Goal: Browse casually: Explore the website without a specific task or goal

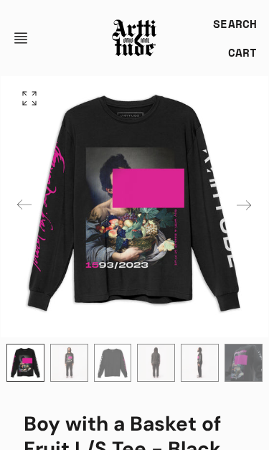
scroll to position [111, 0]
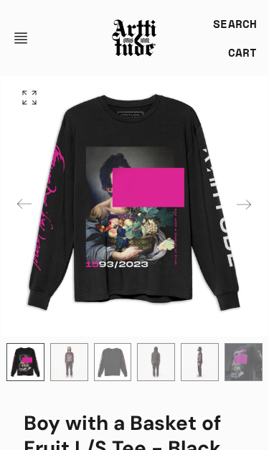
click at [253, 206] on div "Next slide" at bounding box center [244, 205] width 34 height 34
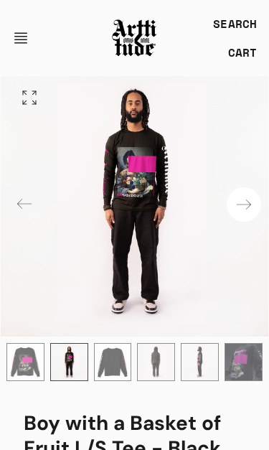
click at [248, 209] on div "Next slide" at bounding box center [244, 204] width 34 height 34
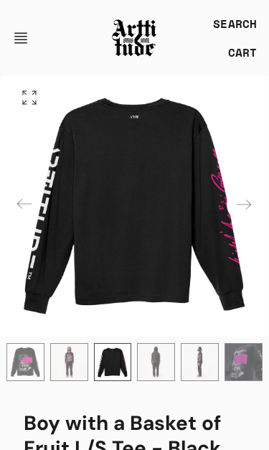
click at [254, 208] on div "Next slide" at bounding box center [244, 204] width 34 height 34
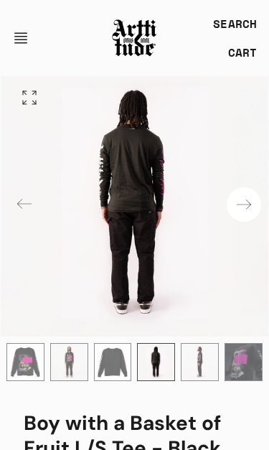
click at [250, 210] on div "Next slide" at bounding box center [244, 204] width 34 height 34
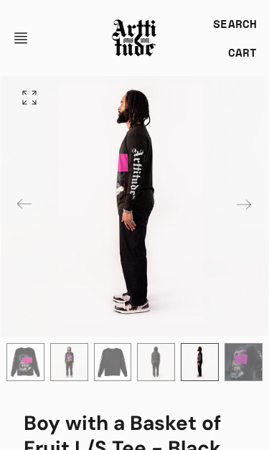
click at [24, 40] on button "Open navigation" at bounding box center [25, 38] width 26 height 34
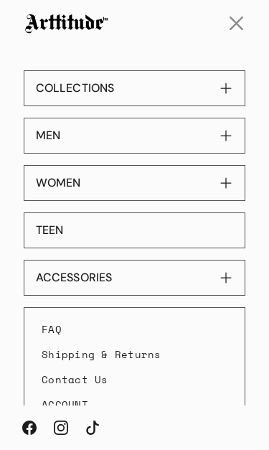
click at [131, 143] on button "MEN" at bounding box center [135, 136] width 222 height 36
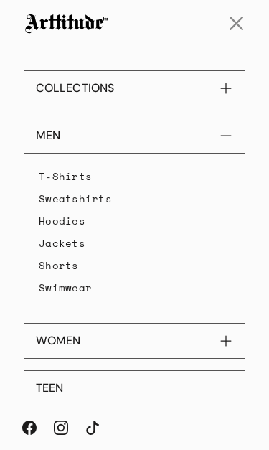
click at [80, 177] on link "T-Shirts" at bounding box center [135, 176] width 192 height 22
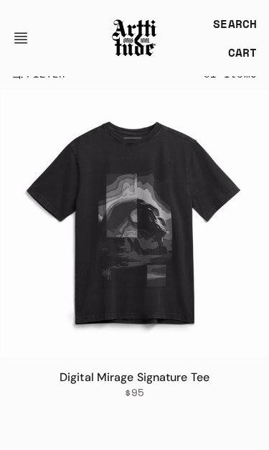
scroll to position [203, 0]
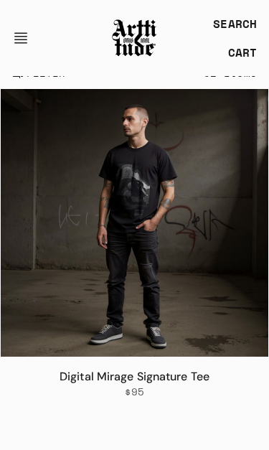
click at [241, 190] on img at bounding box center [135, 224] width 268 height 268
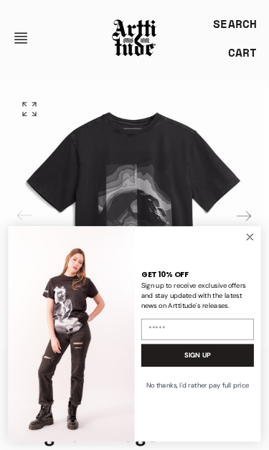
scroll to position [80, 0]
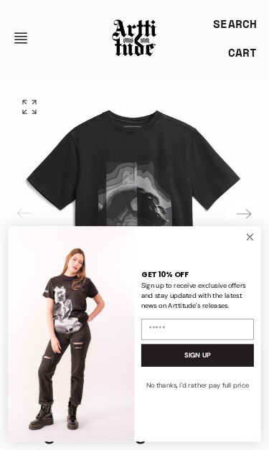
click at [253, 213] on div "Next slide" at bounding box center [244, 214] width 34 height 34
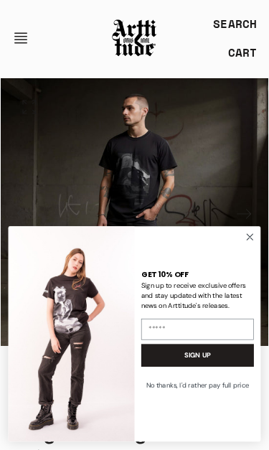
click at [254, 240] on circle "Close dialog" at bounding box center [250, 237] width 14 height 14
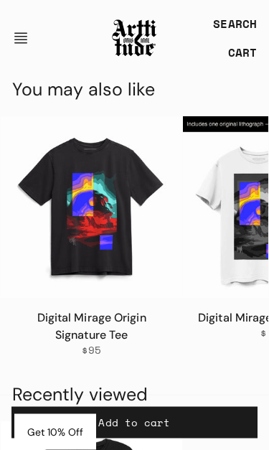
scroll to position [1530, 0]
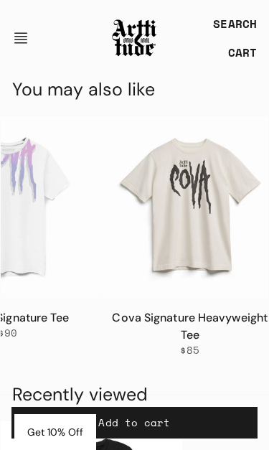
click at [33, 320] on link "Cova 2.0 Signature Tee" at bounding box center [7, 317] width 124 height 15
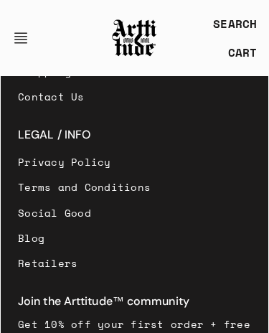
scroll to position [2292, 0]
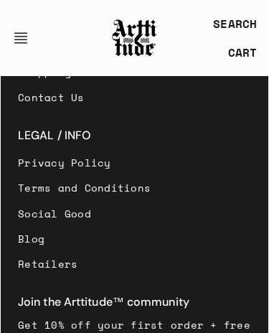
click at [83, 226] on link "Blog" at bounding box center [84, 238] width 133 height 25
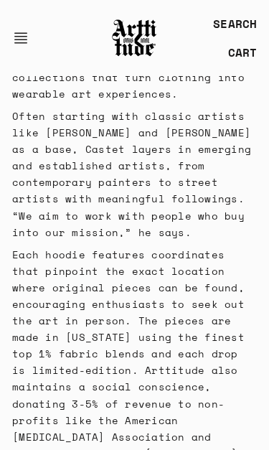
scroll to position [942, 0]
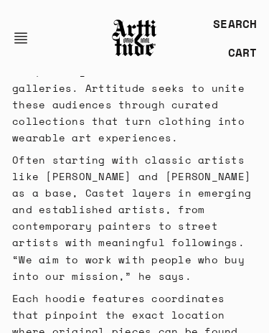
click at [29, 42] on button "Open navigation" at bounding box center [25, 38] width 26 height 34
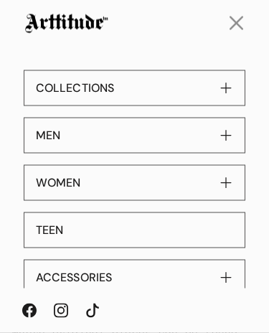
scroll to position [897, 0]
click at [84, 275] on button "ACCESSORIES" at bounding box center [135, 278] width 222 height 36
click at [219, 274] on button "ACCESSORIES" at bounding box center [135, 278] width 222 height 36
click at [223, 282] on button "ACCESSORIES" at bounding box center [135, 278] width 222 height 36
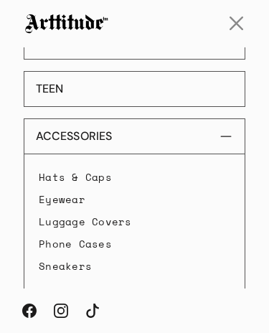
scroll to position [142, 0]
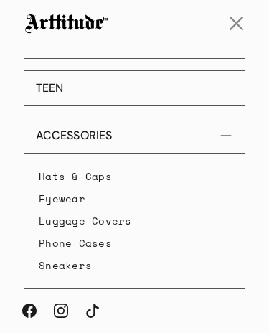
click at [73, 200] on link "Eyewear" at bounding box center [135, 198] width 192 height 22
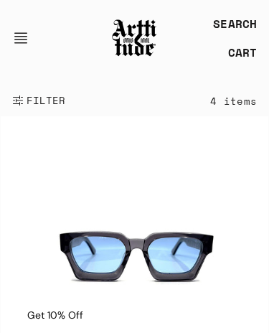
scroll to position [41, 0]
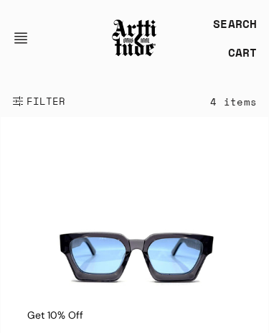
click at [32, 34] on button "Open navigation" at bounding box center [25, 38] width 26 height 34
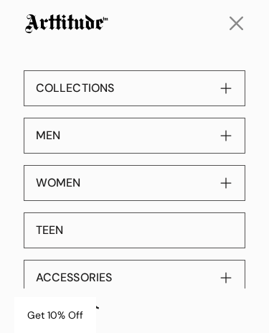
click at [101, 138] on button "MEN" at bounding box center [135, 136] width 222 height 36
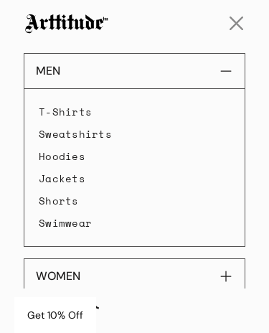
scroll to position [65, 0]
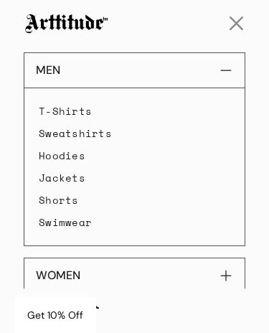
click at [79, 180] on link "Jackets" at bounding box center [135, 178] width 192 height 22
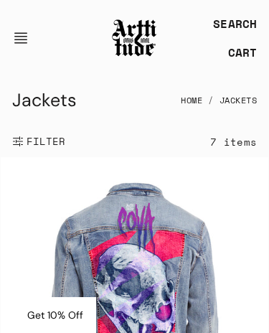
click at [34, 32] on button "Open navigation" at bounding box center [25, 38] width 26 height 34
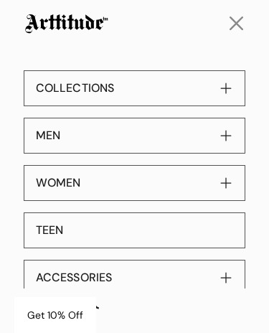
click at [119, 140] on button "MEN" at bounding box center [135, 136] width 222 height 36
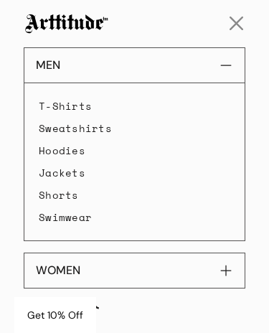
scroll to position [73, 0]
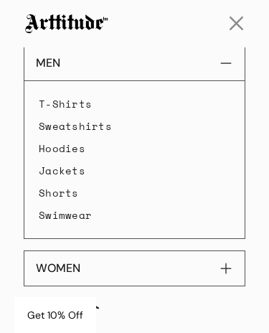
click at [73, 195] on link "Shorts" at bounding box center [135, 193] width 192 height 22
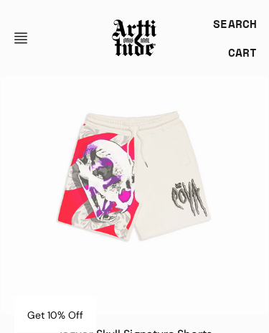
scroll to position [2681, 0]
